Goal: Task Accomplishment & Management: Complete application form

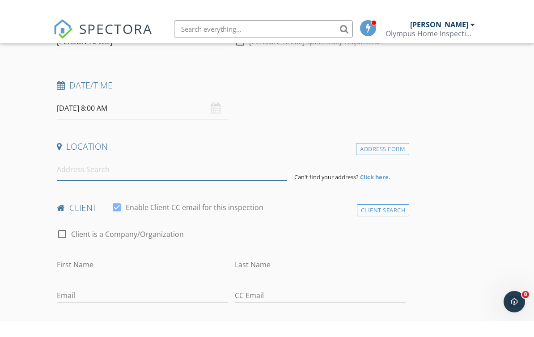
scroll to position [128, 0]
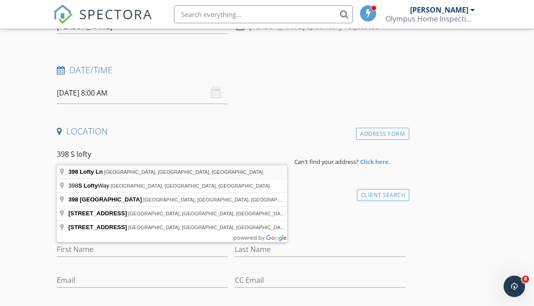
type input "[STREET_ADDRESS]"
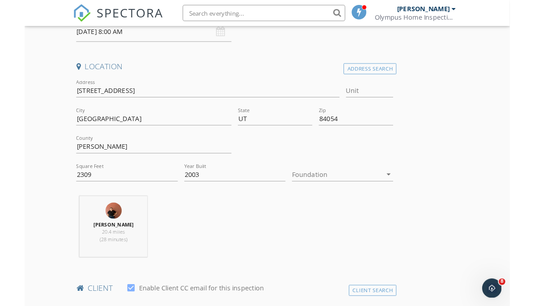
scroll to position [192, 0]
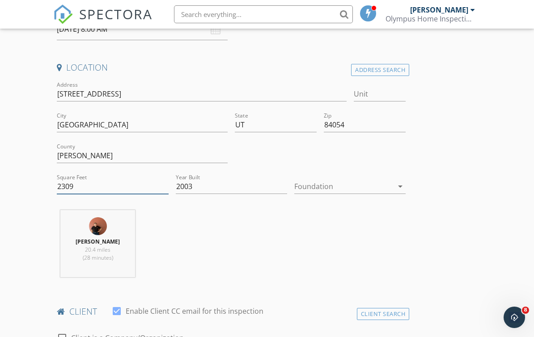
click at [133, 183] on input "2309" at bounding box center [112, 186] width 111 height 15
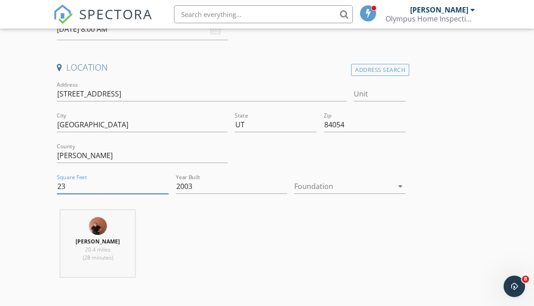
type input "2"
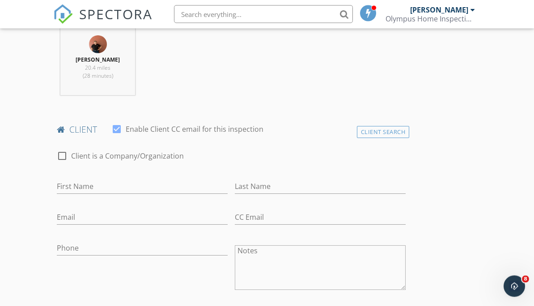
scroll to position [374, 0]
type input "4654"
click at [91, 192] on input "First Name" at bounding box center [142, 186] width 171 height 15
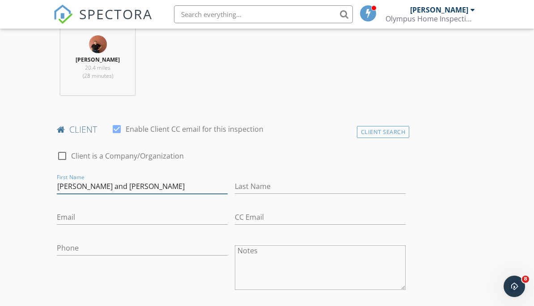
type input "Lindsey and Jake"
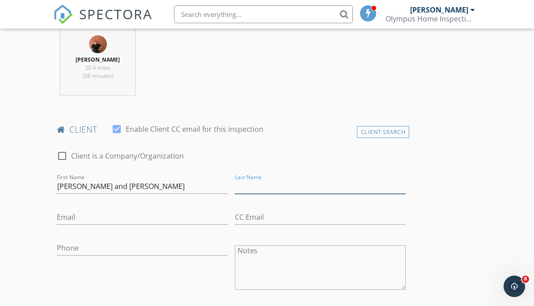
click at [300, 190] on input "Last Name" at bounding box center [320, 186] width 171 height 15
type input "Christensen"
click at [176, 205] on div "Email" at bounding box center [142, 219] width 171 height 29
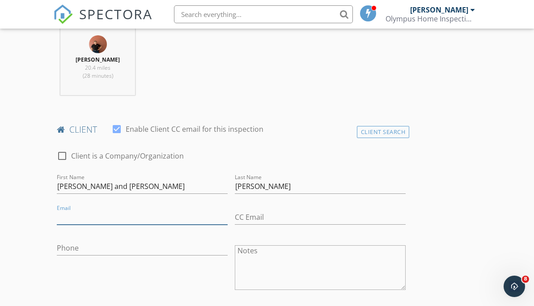
click at [157, 212] on input "Email" at bounding box center [142, 217] width 171 height 15
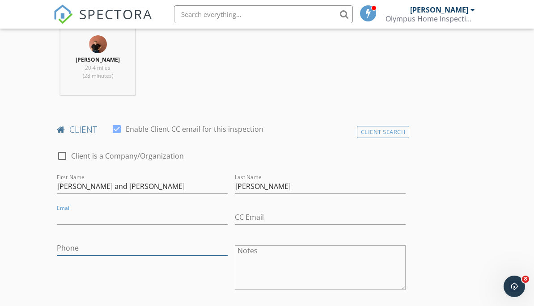
click at [131, 244] on input "Phone" at bounding box center [142, 248] width 171 height 15
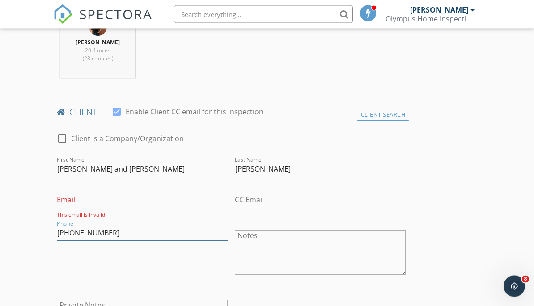
scroll to position [391, 0]
type input "801-989-7878"
click at [159, 189] on div "Email This email is invalid" at bounding box center [142, 202] width 171 height 31
click at [118, 198] on input "Email" at bounding box center [142, 200] width 171 height 15
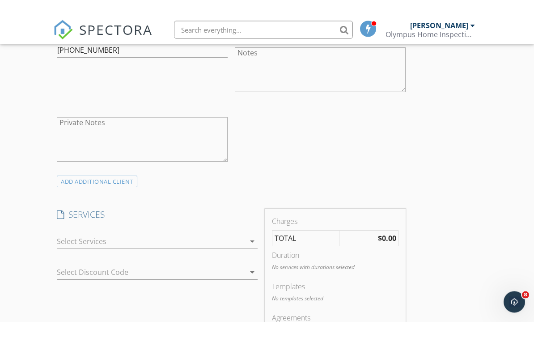
scroll to position [587, 0]
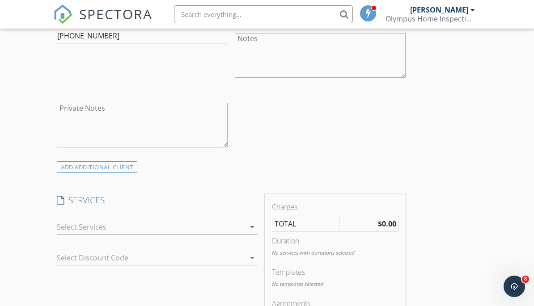
type input "Sam@olympushomeinspections.com"
click at [94, 223] on div at bounding box center [151, 227] width 188 height 14
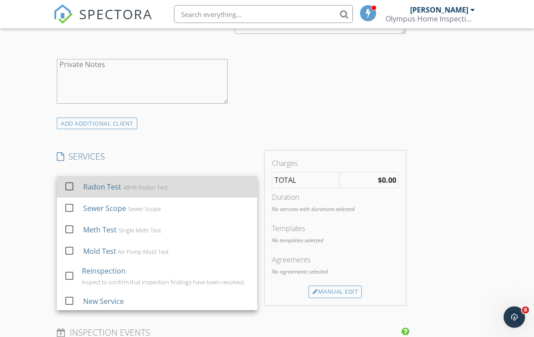
scroll to position [631, 0]
click at [114, 191] on div "Radon Test 48HR Radon Test" at bounding box center [166, 187] width 167 height 18
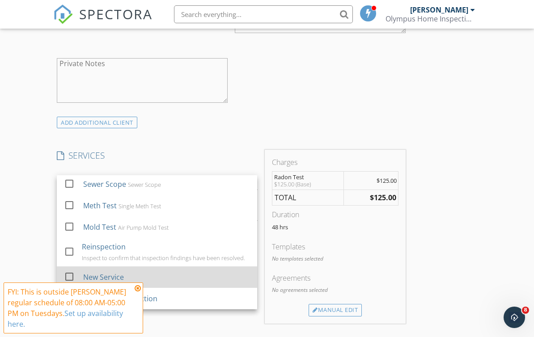
scroll to position [23, 0]
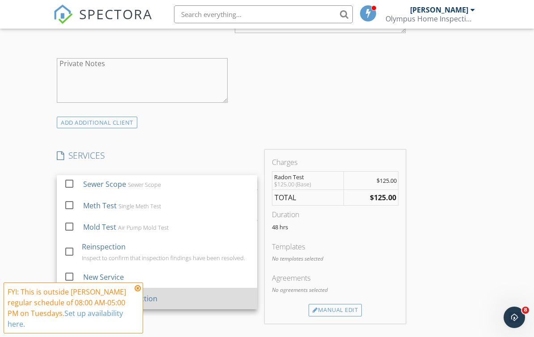
click at [151, 290] on div "Residential Inspection" at bounding box center [166, 299] width 167 height 18
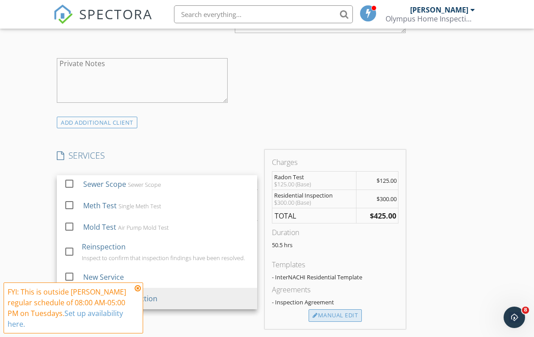
click at [334, 316] on div "Manual Edit" at bounding box center [335, 316] width 53 height 13
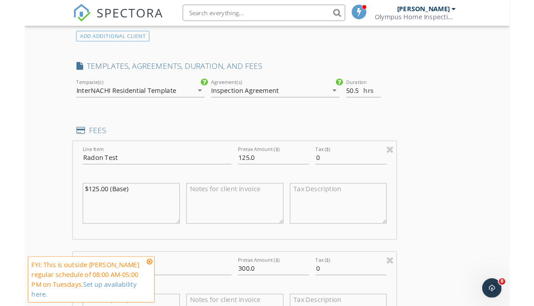
scroll to position [714, 0]
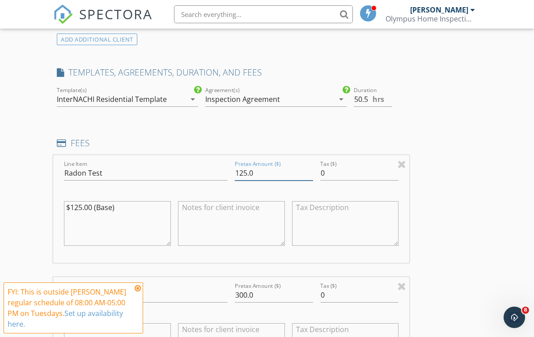
click at [247, 172] on input "125.0" at bounding box center [274, 173] width 78 height 15
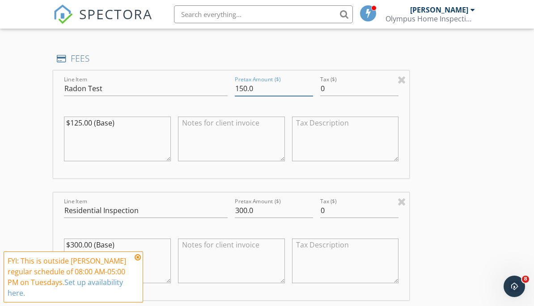
scroll to position [799, 0]
type input "150.0"
click at [238, 208] on input "300.0" at bounding box center [274, 211] width 78 height 15
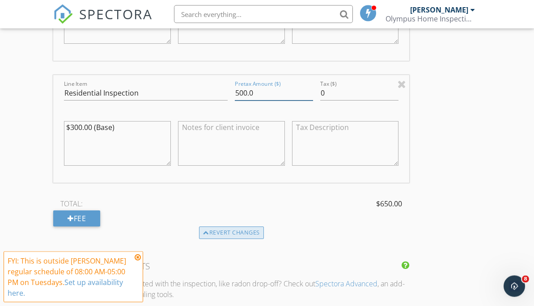
scroll to position [943, 0]
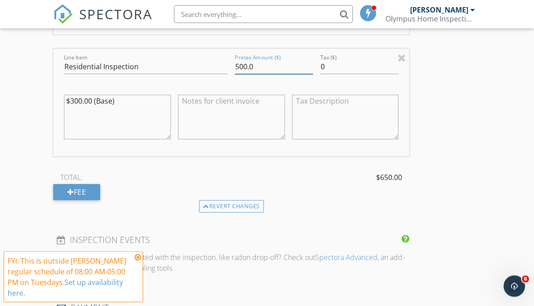
type input "500.0"
click at [72, 97] on textarea "$300.00 (Base)" at bounding box center [117, 117] width 107 height 45
click at [75, 98] on textarea "$300.00 (Base)" at bounding box center [117, 117] width 107 height 45
click at [137, 98] on textarea "$500.00 (Base)" at bounding box center [117, 117] width 107 height 45
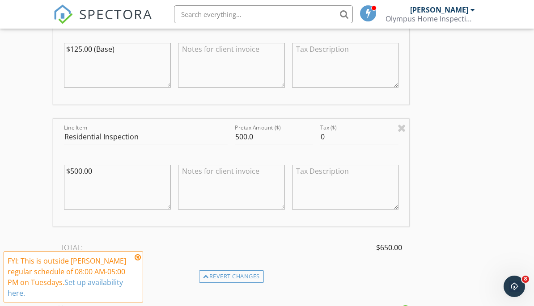
scroll to position [872, 0]
type textarea "$500.00"
click at [81, 47] on textarea "$125.00 (Base)" at bounding box center [117, 65] width 107 height 45
click at [148, 57] on textarea "$150.00 (Base)" at bounding box center [117, 65] width 107 height 45
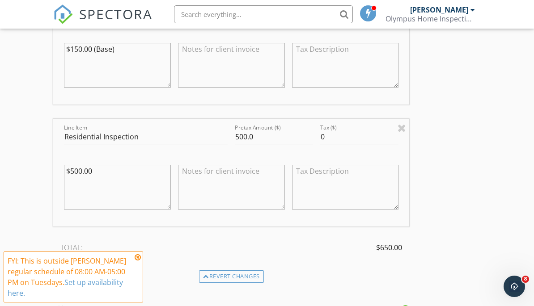
click at [148, 51] on textarea "$150.00 (Base)" at bounding box center [117, 65] width 107 height 45
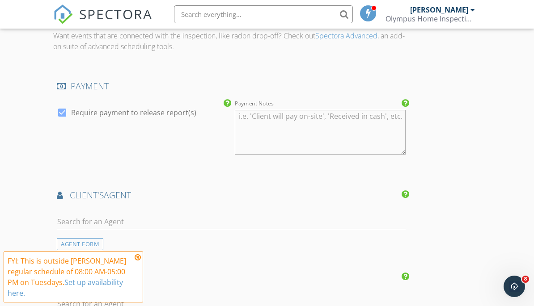
scroll to position [1178, 0]
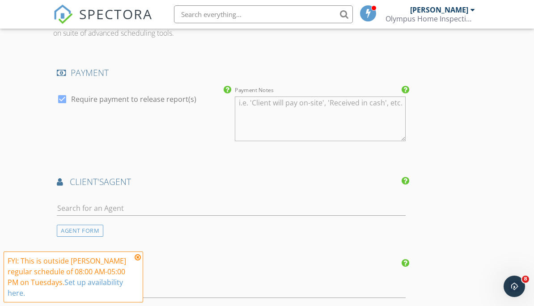
type textarea "$150.00"
click at [221, 208] on input "text" at bounding box center [231, 208] width 349 height 15
type input "Eric"
click at [229, 228] on li "Eric Gardiner" at bounding box center [231, 228] width 348 height 25
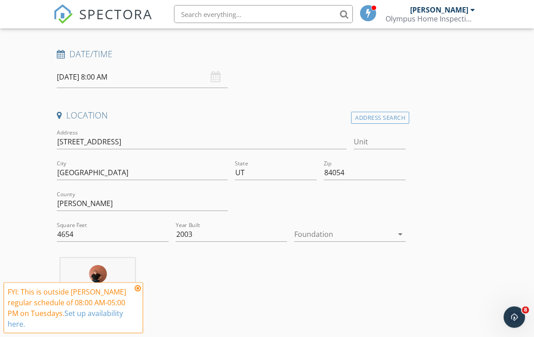
scroll to position [0, 0]
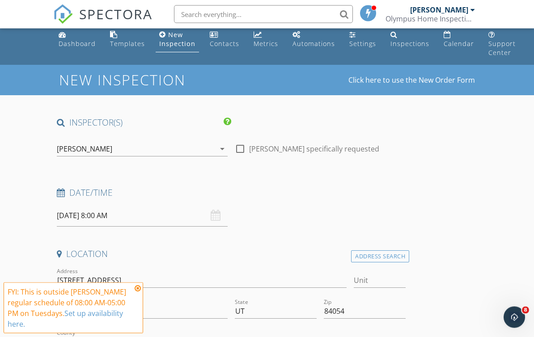
click at [141, 219] on input "[DATE] 8:00 AM" at bounding box center [142, 216] width 171 height 22
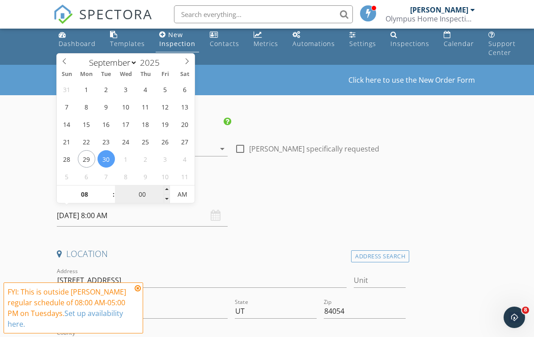
click at [131, 193] on input "00" at bounding box center [142, 195] width 55 height 18
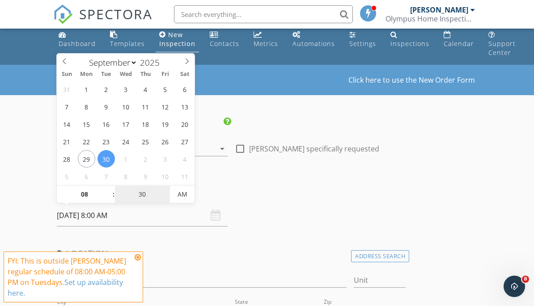
type input "30"
type input "09/30/2025 8:30 AM"
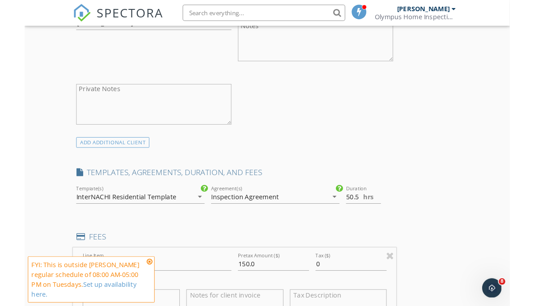
scroll to position [597, 0]
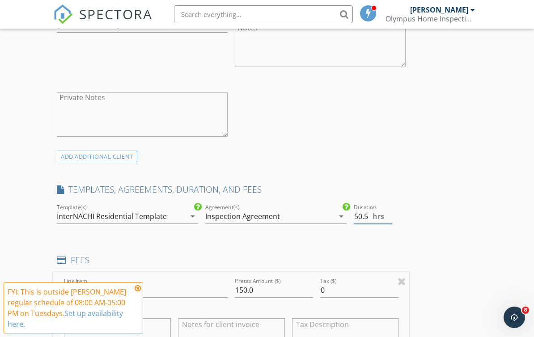
click at [356, 215] on input "50.5" at bounding box center [373, 216] width 39 height 15
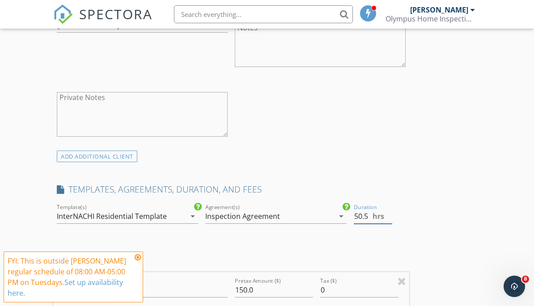
click at [361, 213] on input "50.5" at bounding box center [373, 216] width 39 height 15
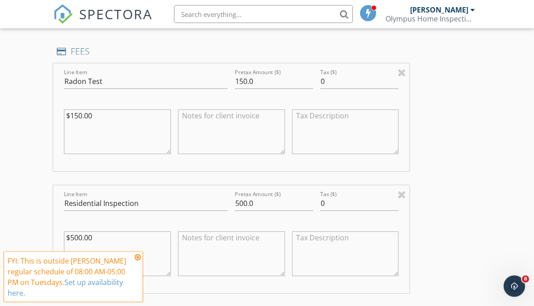
type input "3.5"
click at [140, 255] on icon at bounding box center [138, 257] width 6 height 7
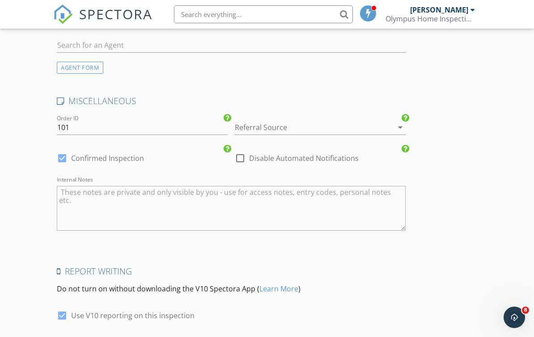
scroll to position [1692, 0]
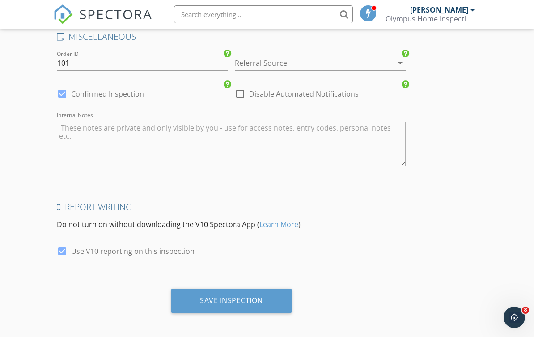
click at [181, 289] on div "Save Inspection" at bounding box center [231, 301] width 120 height 24
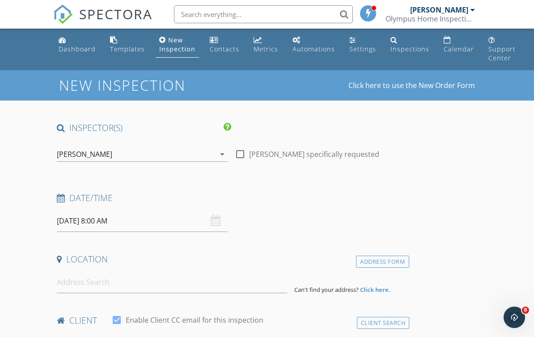
click at [132, 218] on input "[DATE] 8:00 AM" at bounding box center [142, 221] width 171 height 22
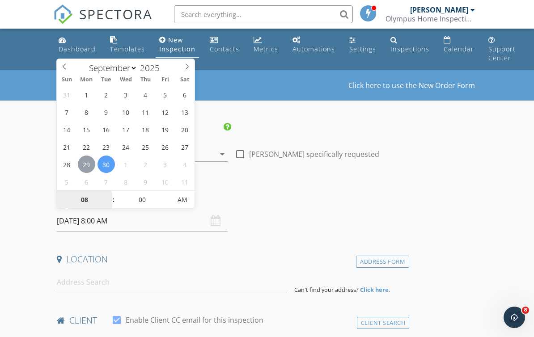
type input "[DATE] 8:00 AM"
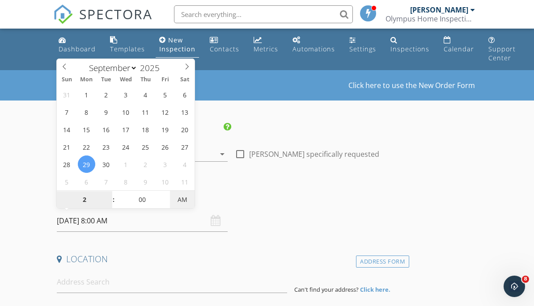
type input "02"
type input "[DATE] 2:00 PM"
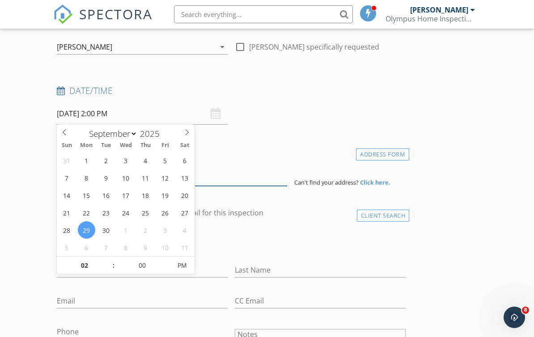
click at [261, 174] on input at bounding box center [172, 175] width 230 height 22
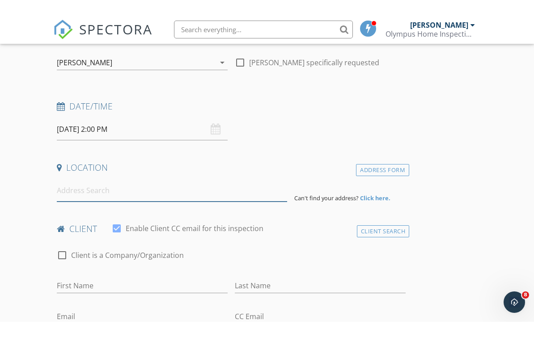
scroll to position [107, 0]
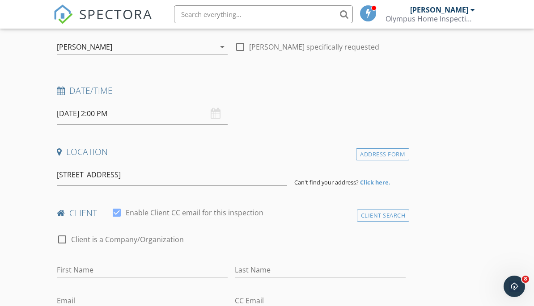
type input "[STREET_ADDRESS]"
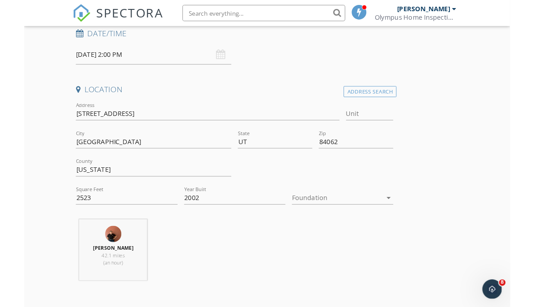
scroll to position [166, 0]
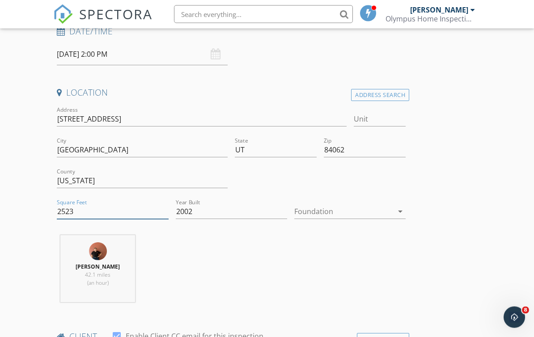
click at [78, 208] on input "2523" at bounding box center [112, 212] width 111 height 15
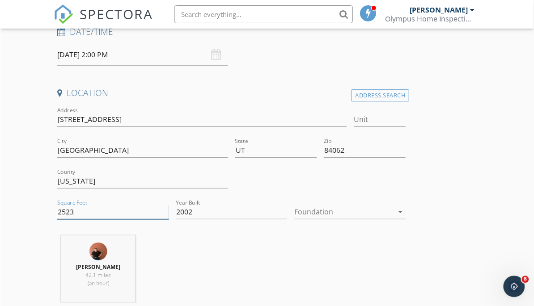
scroll to position [167, 0]
type input "2"
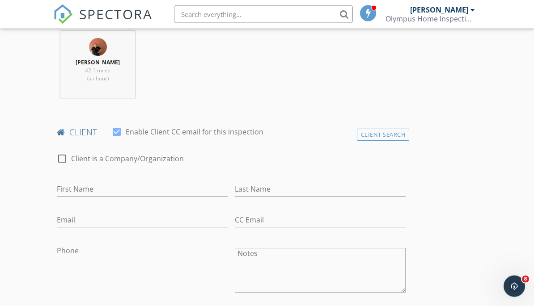
type input "3079"
click at [83, 184] on input "First Name" at bounding box center [142, 190] width 171 height 15
type input "Gabby"
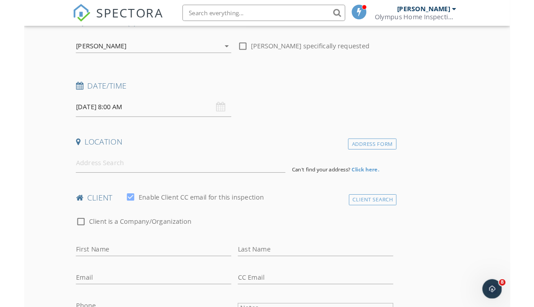
scroll to position [115, 0]
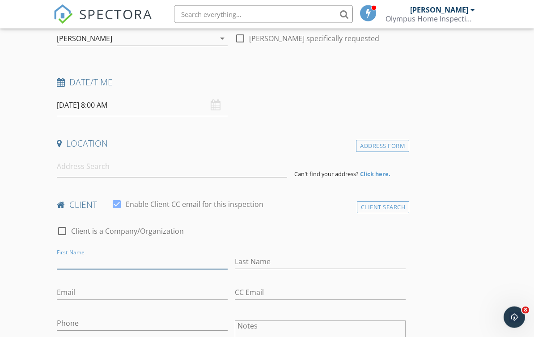
click at [115, 260] on input "First Name" at bounding box center [142, 262] width 171 height 15
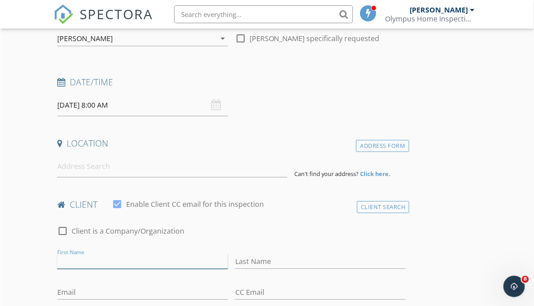
scroll to position [116, 0]
type input "Gabby and [PERSON_NAME]"
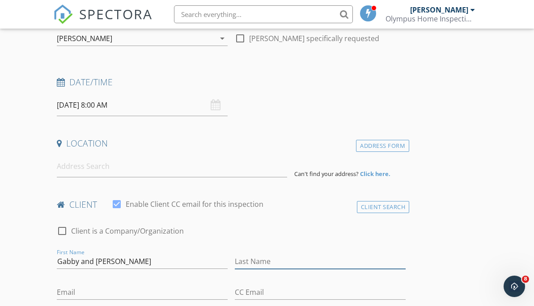
click at [300, 263] on input "Last Name" at bounding box center [320, 262] width 171 height 15
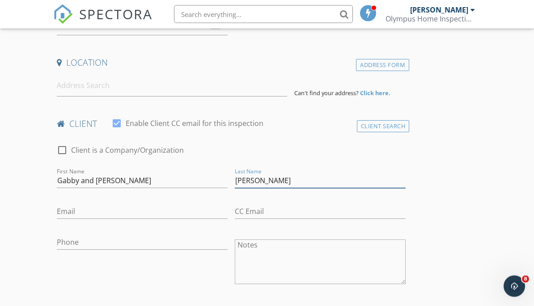
scroll to position [208, 0]
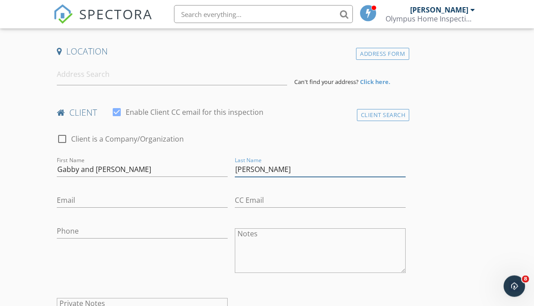
click at [249, 170] on input "[PERSON_NAME]" at bounding box center [320, 170] width 171 height 15
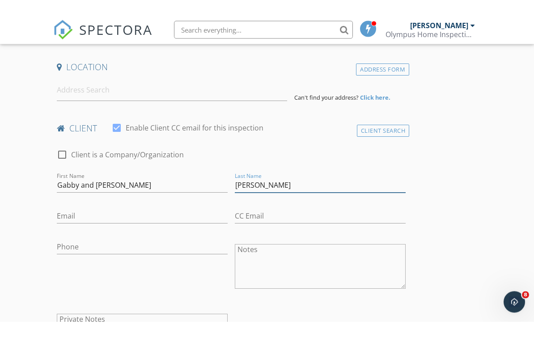
scroll to position [208, 0]
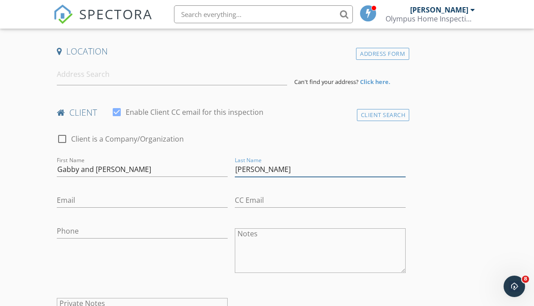
type input "[PERSON_NAME]"
click at [78, 207] on div "Email" at bounding box center [142, 205] width 171 height 24
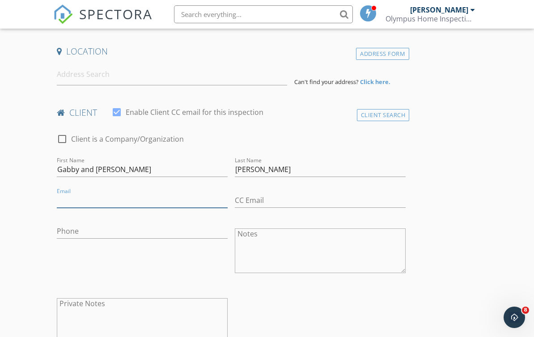
click at [68, 204] on input "Email" at bounding box center [142, 200] width 171 height 15
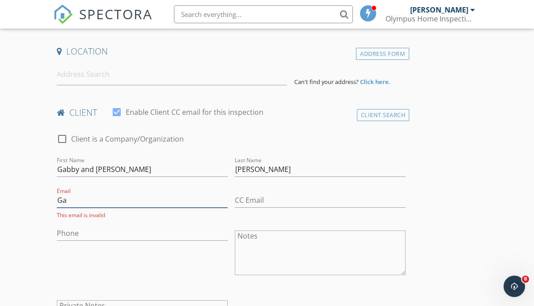
type input "G"
type input "[EMAIL_ADDRESS][DOMAIN_NAME]"
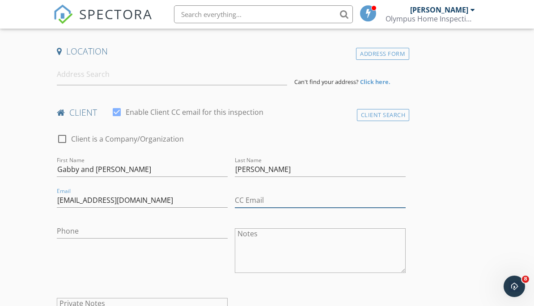
click at [250, 205] on input "CC Email" at bounding box center [320, 200] width 171 height 15
type input "[EMAIL_ADDRESS][DOMAIN_NAME]"
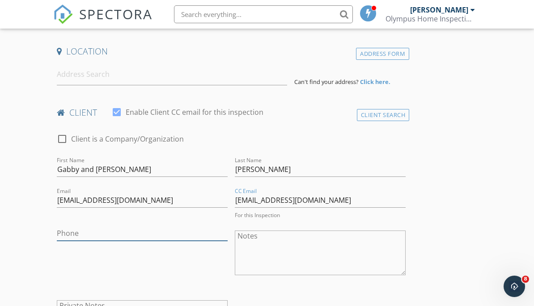
click at [68, 233] on input "Phone" at bounding box center [142, 233] width 171 height 15
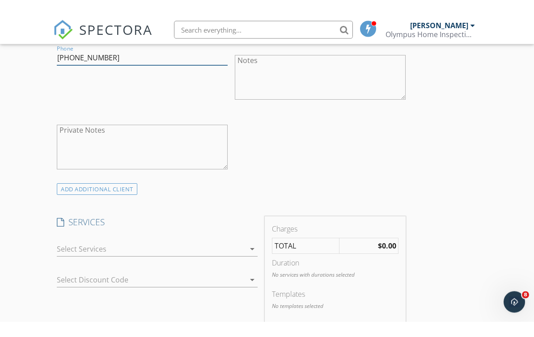
scroll to position [403, 0]
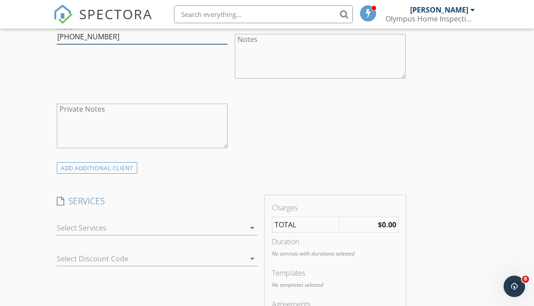
type input "[PHONE_NUMBER]"
click at [69, 228] on div at bounding box center [151, 228] width 188 height 14
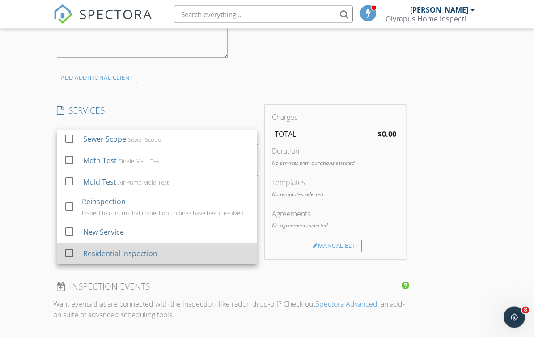
scroll to position [493, 0]
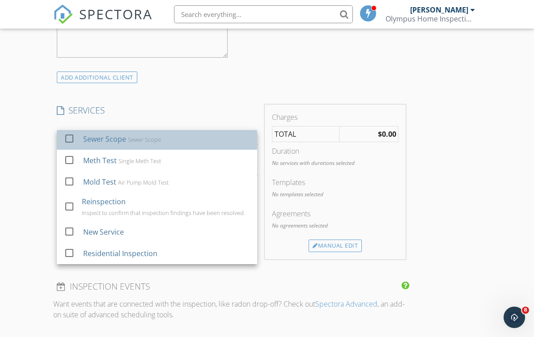
click at [166, 147] on div "check_box_outline_blank Sewer Scope Sewer Scope" at bounding box center [157, 139] width 186 height 20
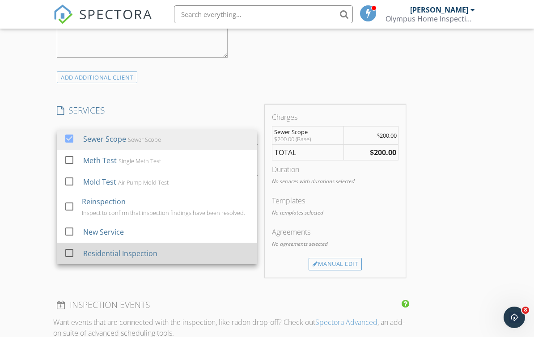
click at [116, 246] on div "Residential Inspection" at bounding box center [166, 254] width 167 height 18
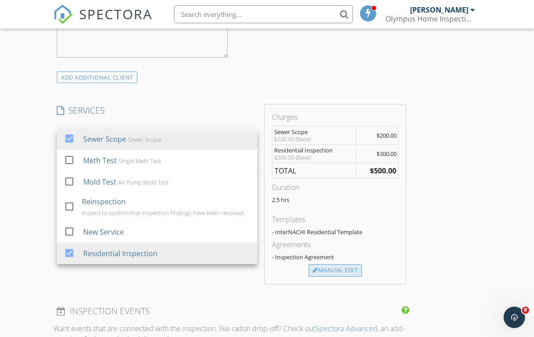
click at [334, 264] on div "Manual Edit" at bounding box center [335, 270] width 53 height 13
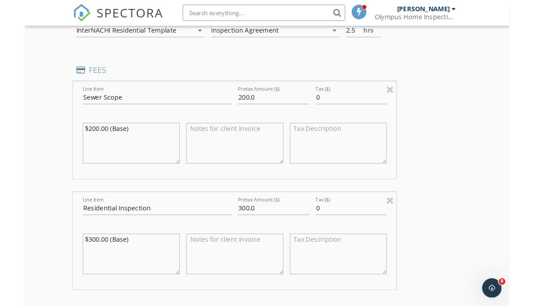
scroll to position [598, 0]
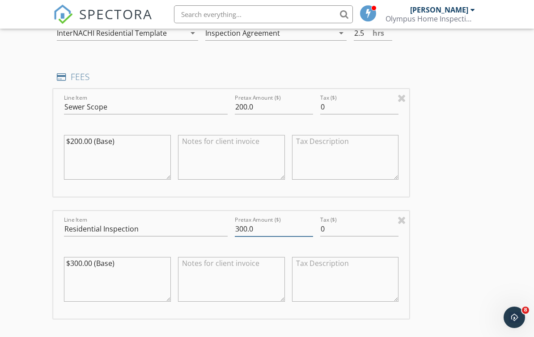
click at [240, 225] on input "300.0" at bounding box center [274, 229] width 78 height 15
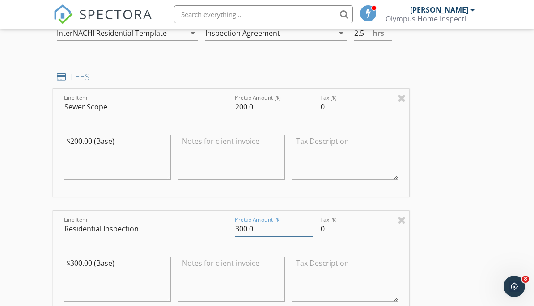
click at [244, 229] on input "300.0" at bounding box center [274, 229] width 78 height 15
type input "450.0"
click at [78, 259] on textarea "$300.00 (Base)" at bounding box center [117, 279] width 107 height 45
click at [127, 253] on div "$450.00 (Base)" at bounding box center [117, 280] width 107 height 54
click at [127, 254] on div "$450.00 (Base)" at bounding box center [117, 280] width 107 height 54
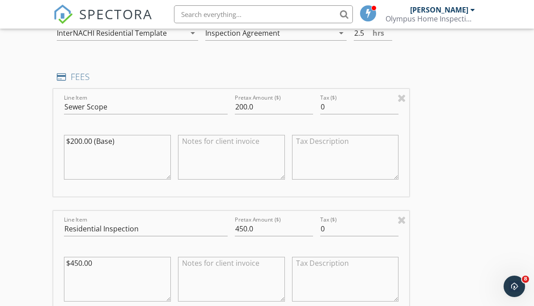
type textarea "$450.00"
click at [141, 142] on textarea "$200.00 (Base)" at bounding box center [117, 157] width 107 height 45
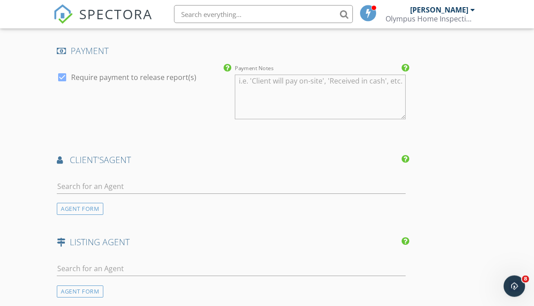
scroll to position [1017, 0]
type textarea "$200.00"
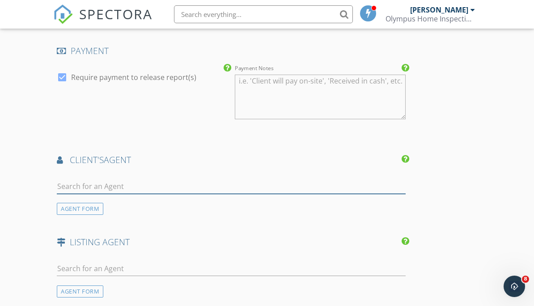
click at [103, 182] on input "text" at bounding box center [231, 186] width 349 height 15
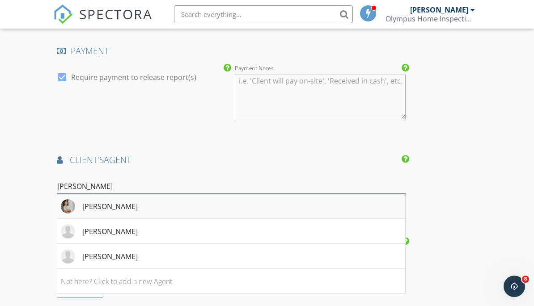
type input "[PERSON_NAME]"
click at [89, 201] on div "[PERSON_NAME]" at bounding box center [109, 206] width 55 height 11
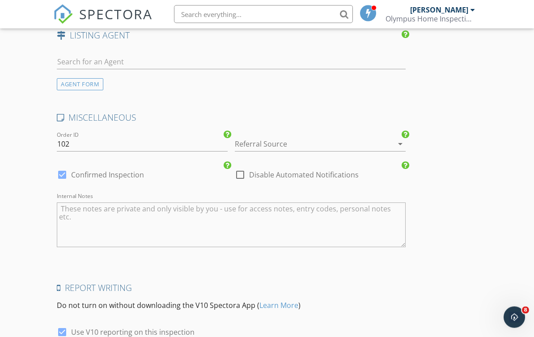
scroll to position [1510, 0]
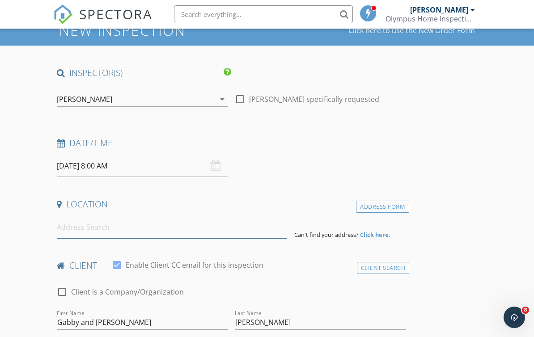
click at [80, 225] on input at bounding box center [172, 228] width 230 height 22
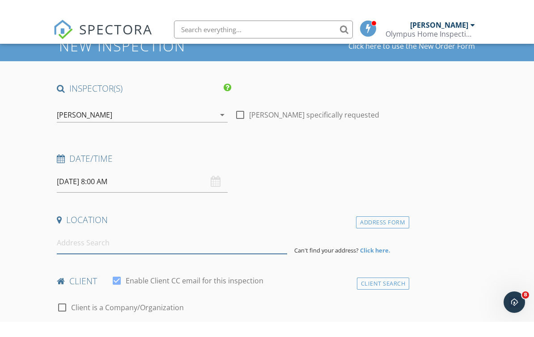
scroll to position [55, 0]
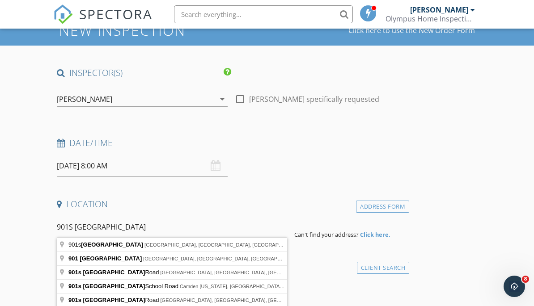
type input "[STREET_ADDRESS]"
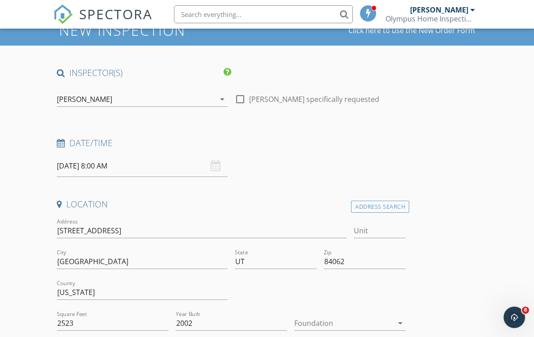
click at [112, 164] on input "[DATE] 8:00 AM" at bounding box center [142, 166] width 171 height 22
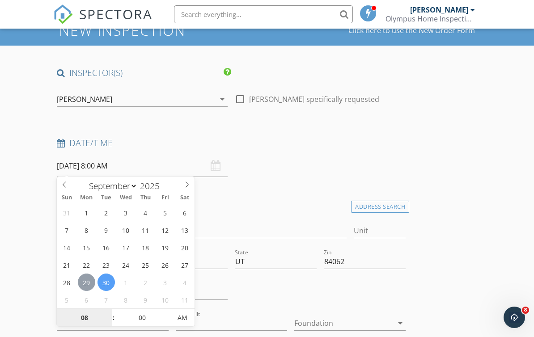
type input "[DATE] 8:00 AM"
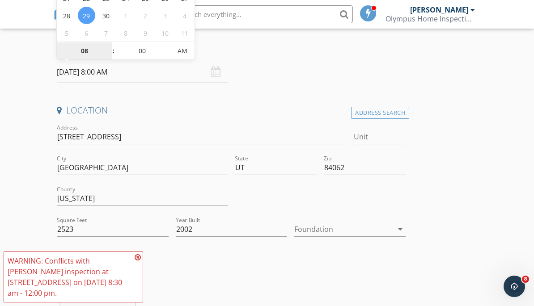
scroll to position [153, 0]
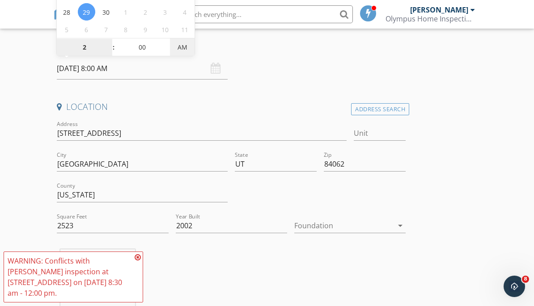
type input "02"
type input "[DATE] 2:00 PM"
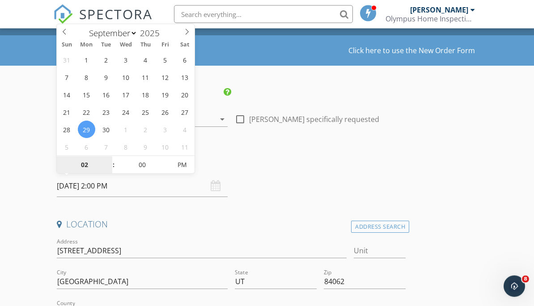
scroll to position [0, 0]
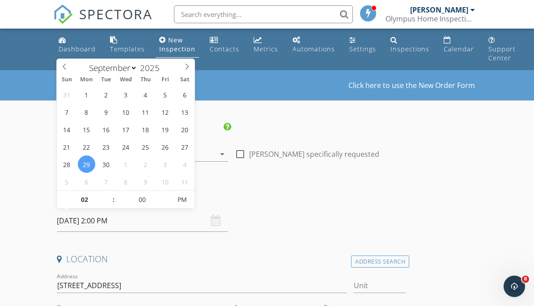
click at [267, 205] on div "Date/Time" at bounding box center [231, 201] width 356 height 18
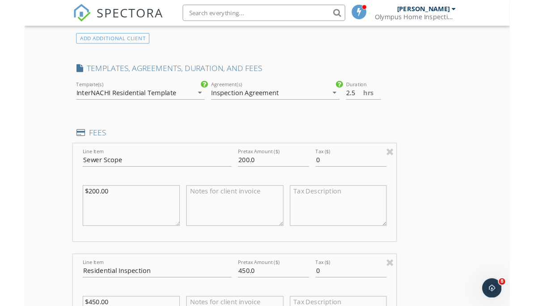
scroll to position [712, 0]
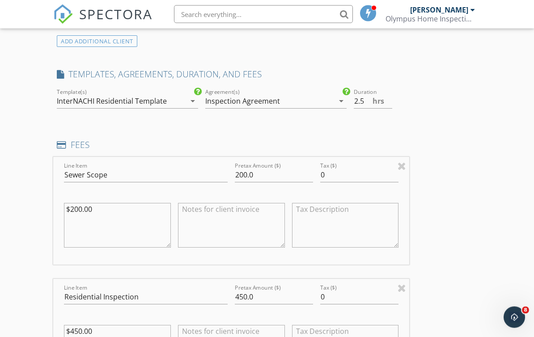
click at [364, 107] on div "Duration 2.5 hrs" at bounding box center [380, 106] width 52 height 24
click at [364, 106] on input "2.5" at bounding box center [373, 101] width 39 height 15
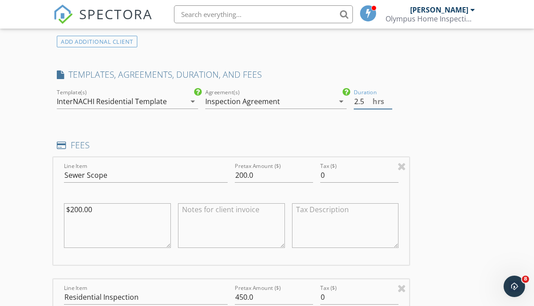
scroll to position [713, 0]
type input "2"
click at [364, 106] on input "3" at bounding box center [373, 101] width 39 height 15
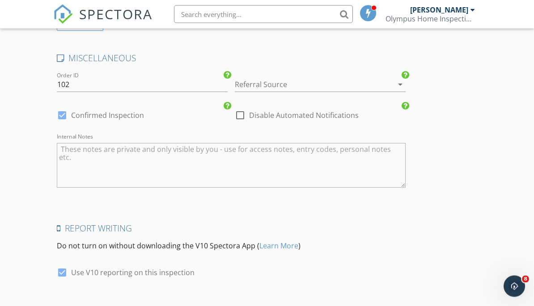
scroll to position [1723, 0]
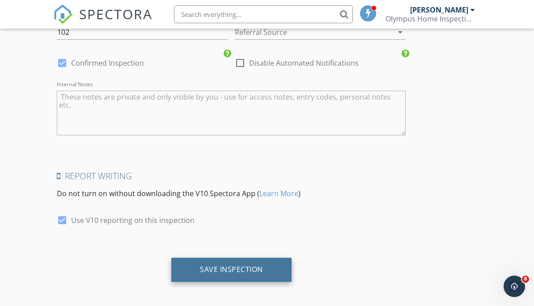
type input "3"
click at [209, 272] on div "Save Inspection" at bounding box center [231, 270] width 120 height 24
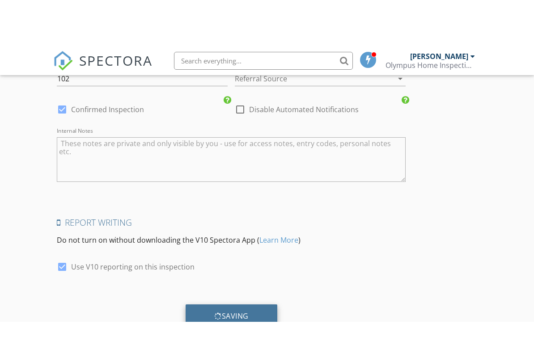
scroll to position [1692, 0]
